Goal: Share content

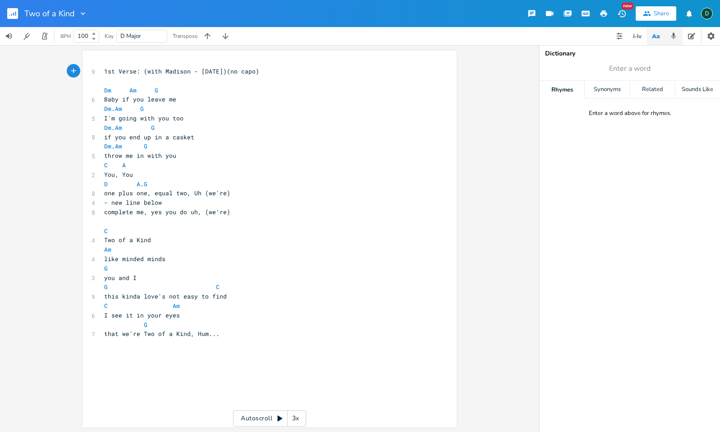
click at [671, 35] on icon "button" at bounding box center [674, 36] width 8 height 8
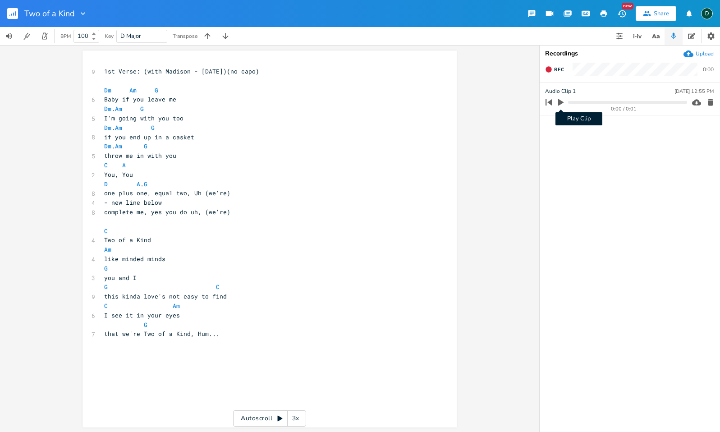
click at [561, 101] on icon "button" at bounding box center [560, 102] width 5 height 7
click at [662, 10] on div "Share" at bounding box center [661, 13] width 15 height 8
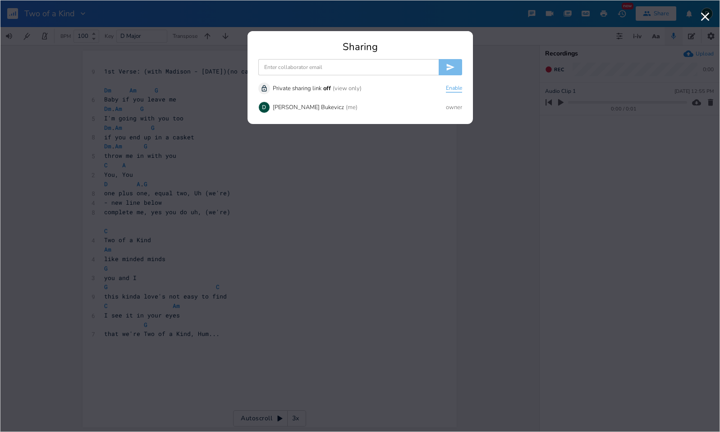
click at [452, 88] on button "Enable" at bounding box center [454, 89] width 16 height 8
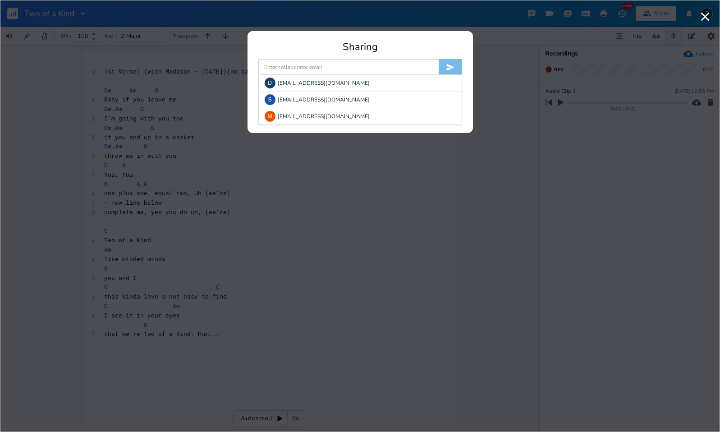
click at [377, 70] on input at bounding box center [348, 67] width 180 height 16
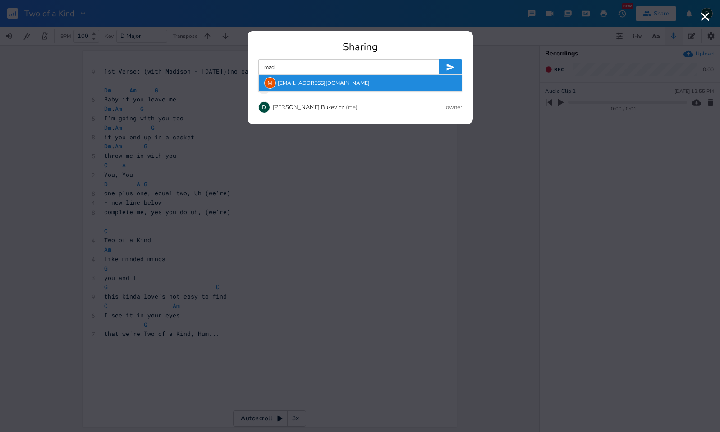
type input "madi"
click at [347, 85] on div "M [EMAIL_ADDRESS][DOMAIN_NAME]" at bounding box center [360, 83] width 203 height 16
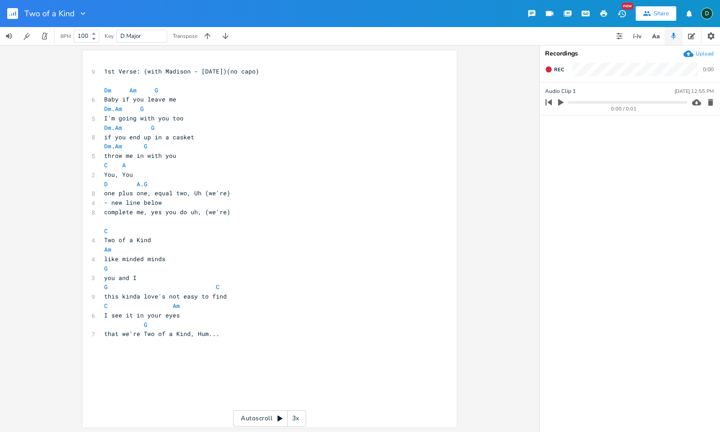
click at [651, 13] on icon "button" at bounding box center [647, 13] width 8 height 8
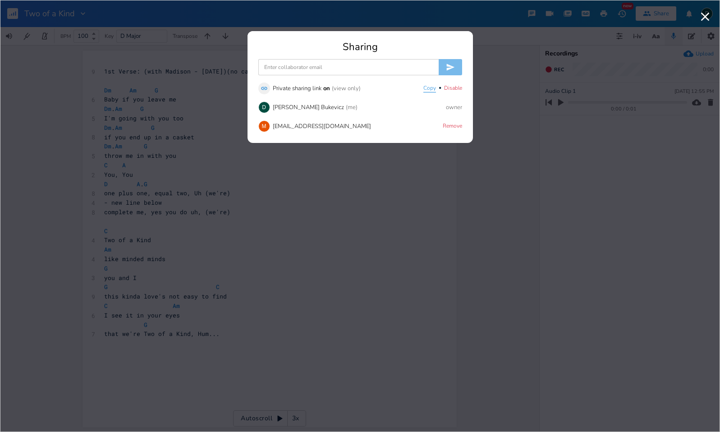
click at [432, 87] on button "Copy" at bounding box center [429, 89] width 13 height 8
